Goal: Information Seeking & Learning: Learn about a topic

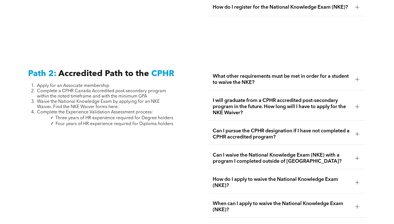
scroll to position [695, 0]
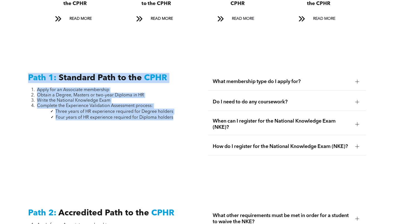
drag, startPoint x: 174, startPoint y: 113, endPoint x: 28, endPoint y: 68, distance: 153.0
click at [28, 68] on div "Path 1: Standard Path to the CPHR Apply for an Associate membership Obtain a De…" at bounding box center [107, 119] width 167 height 103
copy div "Path 1: Standard Path to the CPHR Apply for an Associate membership Obtain a De…"
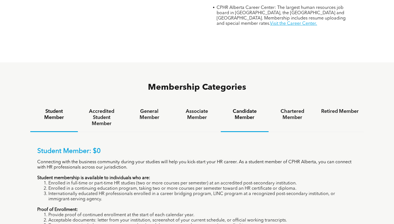
scroll to position [306, 0]
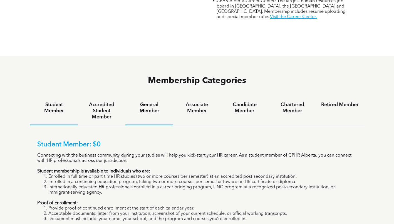
click at [123, 96] on div "Accredited Student Member" at bounding box center [102, 110] width 48 height 29
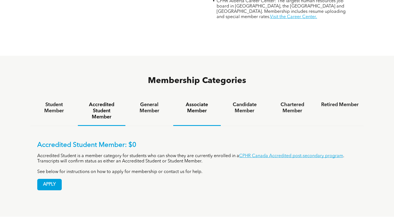
click at [187, 96] on div "Associate Member" at bounding box center [197, 110] width 48 height 29
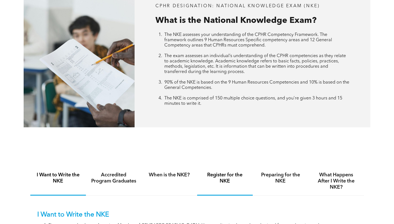
click at [236, 186] on div "Register for the NKE" at bounding box center [225, 181] width 56 height 29
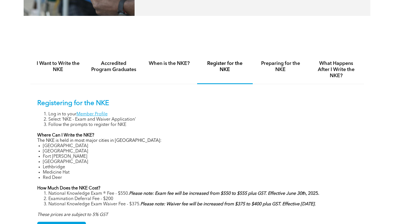
click at [274, 73] on div "Preparing for the NKE" at bounding box center [281, 69] width 56 height 29
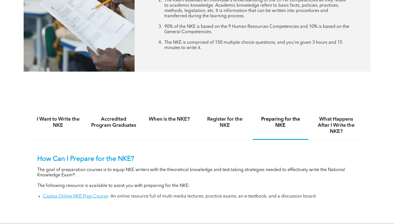
click at [332, 133] on h4 "What Happens After I Write the NKE?" at bounding box center [336, 125] width 46 height 18
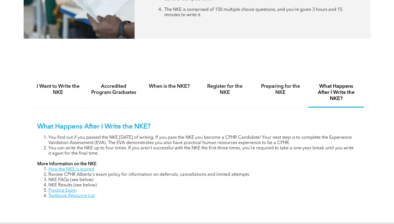
scroll to position [361, 0]
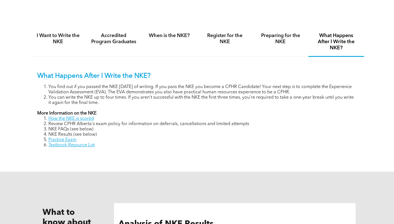
click at [87, 146] on link "Textbook Resource List" at bounding box center [71, 145] width 46 height 4
click at [226, 46] on div "Register for the NKE" at bounding box center [225, 42] width 56 height 29
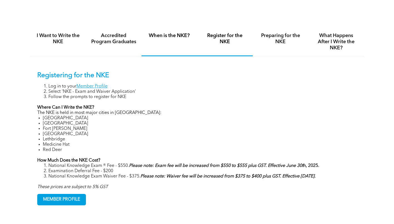
click at [170, 31] on div "When is the NKE?" at bounding box center [170, 42] width 56 height 29
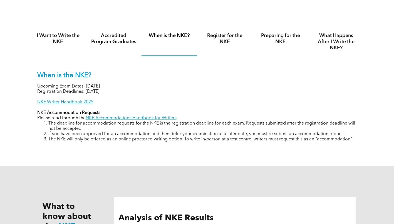
click at [341, 56] on div "When is the NKE? Upcoming Exam Dates: [DATE] Registration Deadlines: [DATE] NKE…" at bounding box center [197, 102] width 334 height 93
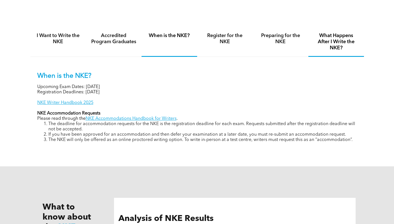
click at [340, 47] on h4 "What Happens After I Write the NKE?" at bounding box center [336, 42] width 46 height 18
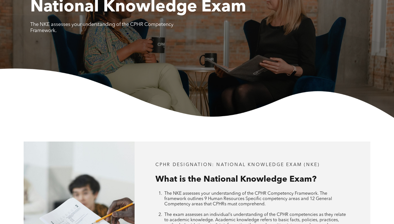
scroll to position [0, 0]
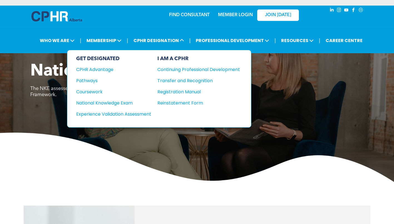
click at [125, 102] on div "National Knowledge Exam" at bounding box center [110, 102] width 68 height 7
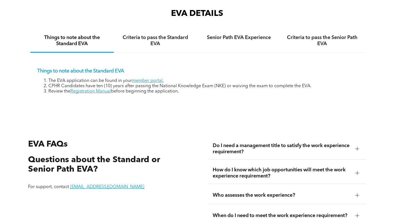
scroll to position [836, 0]
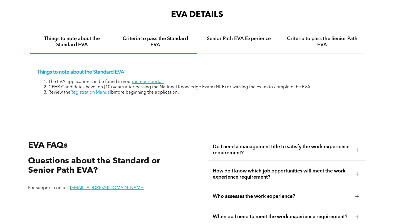
click at [156, 47] on h4 "Criteria to pass the Standard EVA" at bounding box center [155, 42] width 73 height 12
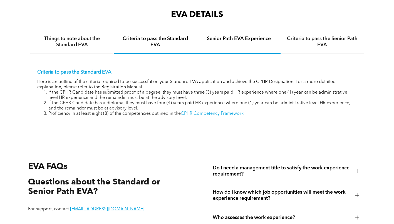
click at [260, 48] on div "Senior Path EVA Experience" at bounding box center [238, 42] width 83 height 23
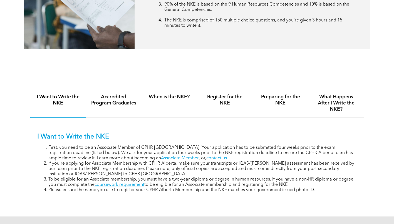
scroll to position [306, 0]
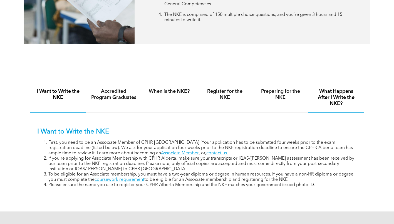
click at [362, 97] on div "What Happens After I Write the NKE?" at bounding box center [336, 97] width 56 height 29
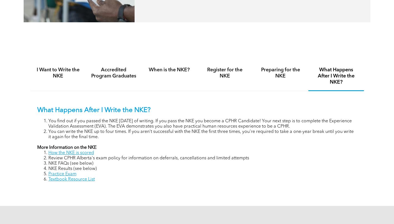
scroll to position [334, 0]
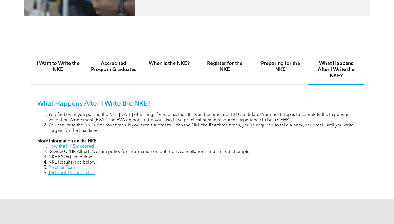
drag, startPoint x: 23, startPoint y: 142, endPoint x: 113, endPoint y: 173, distance: 95.7
click at [113, 173] on div "I Want to Write the NKE Accredited Program Graduates When is the NKE? Register …" at bounding box center [197, 119] width 394 height 160
drag, startPoint x: 113, startPoint y: 173, endPoint x: 111, endPoint y: 192, distance: 19.3
click at [111, 192] on div "I Want to Write the NKE Accredited Program Graduates When is the NKE? Register …" at bounding box center [197, 119] width 334 height 148
click at [123, 190] on div "I Want to Write the NKE Accredited Program Graduates When is the NKE? Register …" at bounding box center [197, 119] width 334 height 148
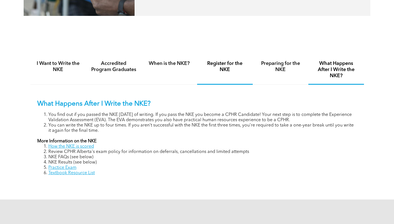
click at [204, 71] on h4 "Register for the NKE" at bounding box center [225, 66] width 46 height 12
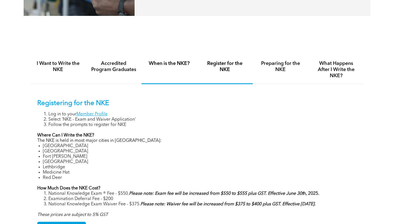
click at [162, 68] on div "When is the NKE?" at bounding box center [170, 69] width 56 height 29
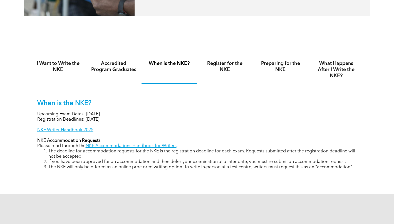
drag, startPoint x: 147, startPoint y: 120, endPoint x: 31, endPoint y: 113, distance: 116.2
click at [31, 113] on div "When is the NKE? Upcoming Exam Dates: [DATE] Registration Deadlines: [DATE] NKE…" at bounding box center [197, 130] width 334 height 93
copy div "Upcoming Exam Dates: [DATE] Registration Deadlines: [DATE]"
